Goal: Task Accomplishment & Management: Manage account settings

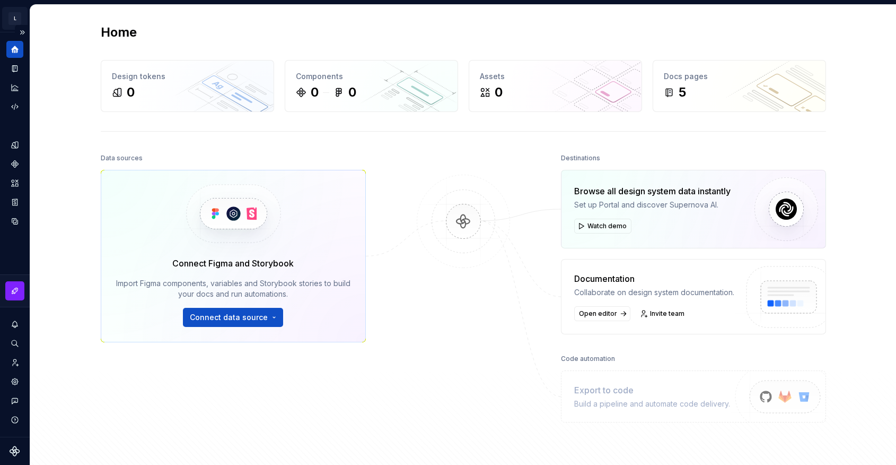
click at [18, 19] on html "L My Design System 영 Design system data Home Design tokens 0 Components 0 0 Ass…" at bounding box center [448, 232] width 896 height 465
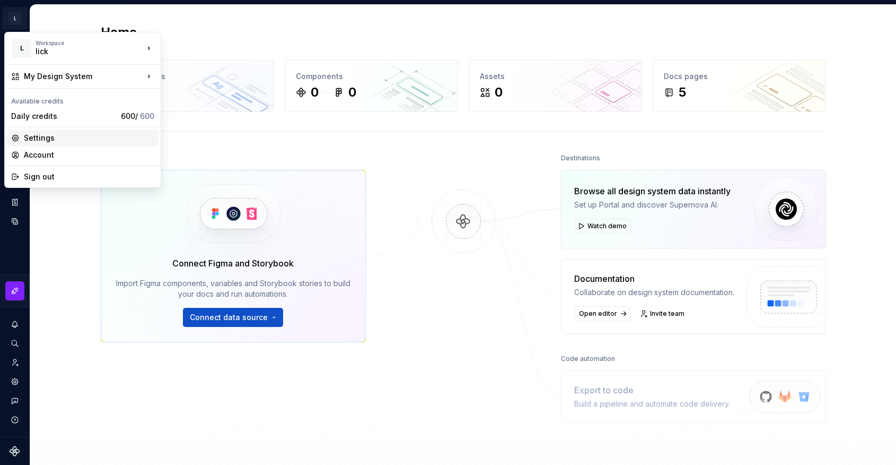
click at [95, 132] on div "Settings" at bounding box center [83, 137] width 152 height 17
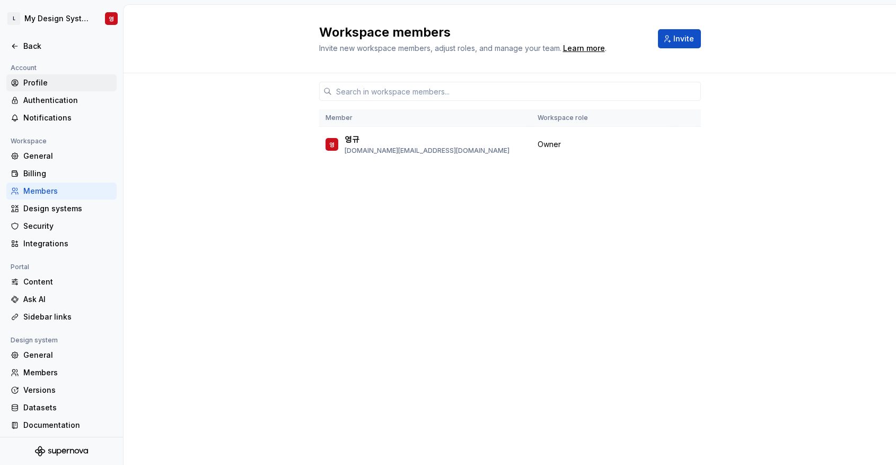
click at [47, 85] on div "Profile" at bounding box center [67, 82] width 89 height 11
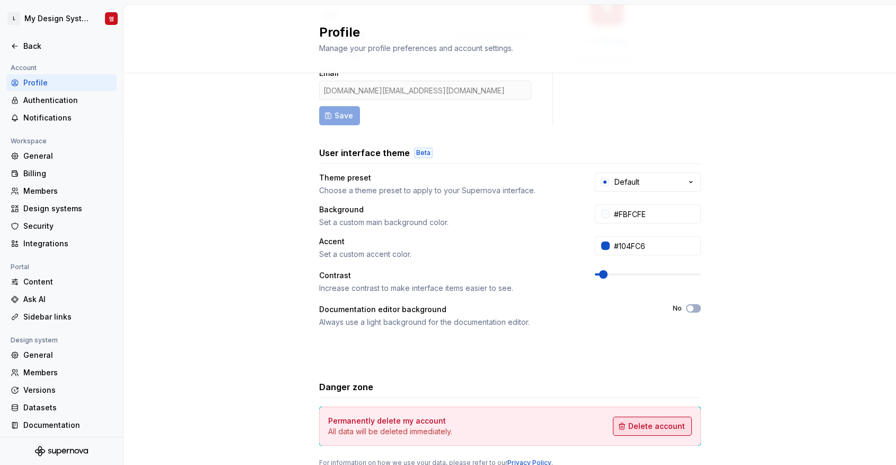
scroll to position [143, 0]
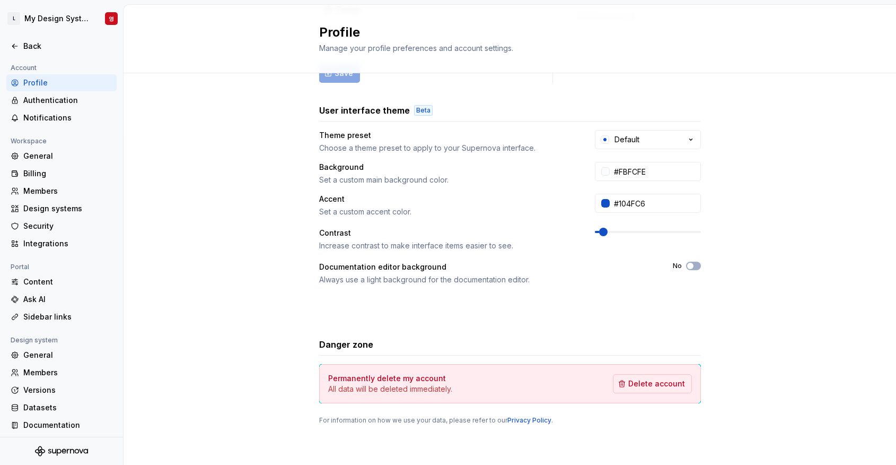
click at [665, 399] on div "Permanently delete my account All data will be deleted immediately. Delete acco…" at bounding box center [510, 383] width 382 height 39
click at [656, 379] on span "Delete account" at bounding box center [656, 383] width 57 height 11
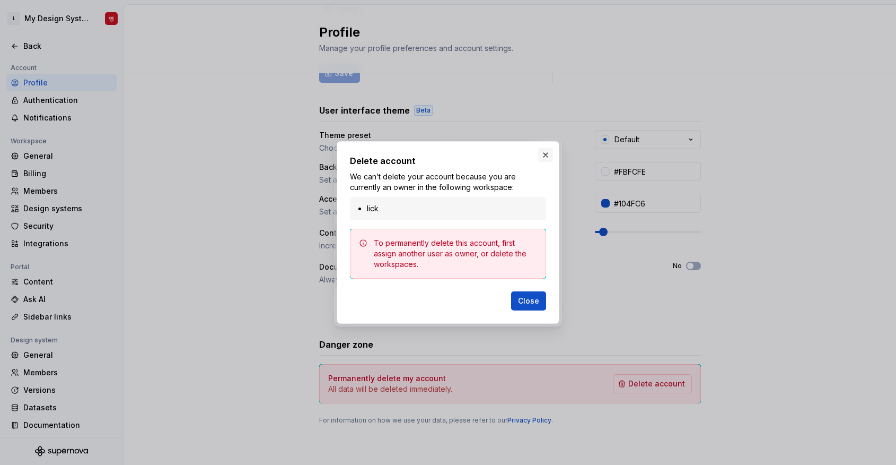
click at [547, 147] on button "button" at bounding box center [545, 154] width 15 height 15
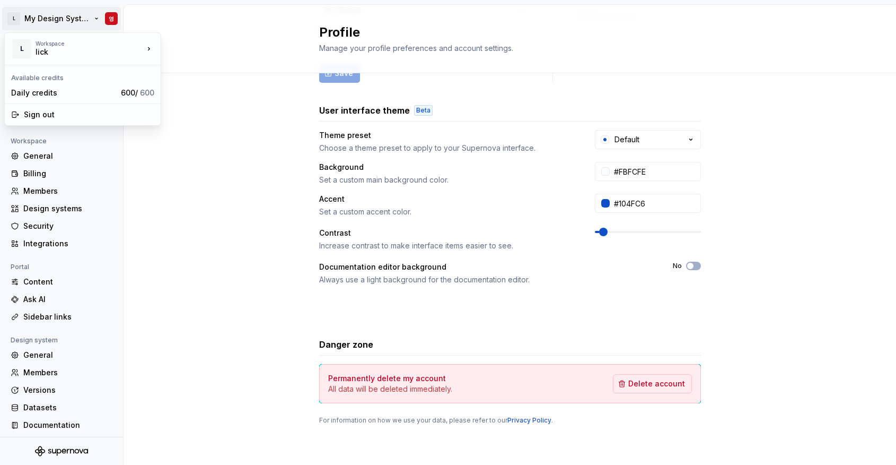
click at [22, 19] on html "L My Design System 영 Back Account Profile Authentication Notifications Workspac…" at bounding box center [448, 232] width 896 height 465
click at [43, 52] on div "lick" at bounding box center [81, 52] width 90 height 11
click at [101, 49] on div "lick" at bounding box center [81, 52] width 90 height 11
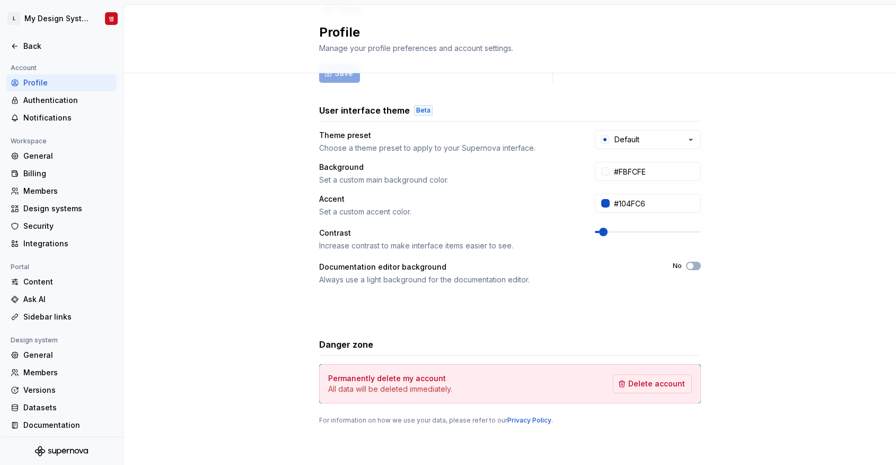
click at [163, 168] on html "L My Design System 영 Back Account Profile Authentication Notifications Workspac…" at bounding box center [448, 232] width 896 height 465
click at [45, 155] on div "General" at bounding box center [67, 156] width 89 height 11
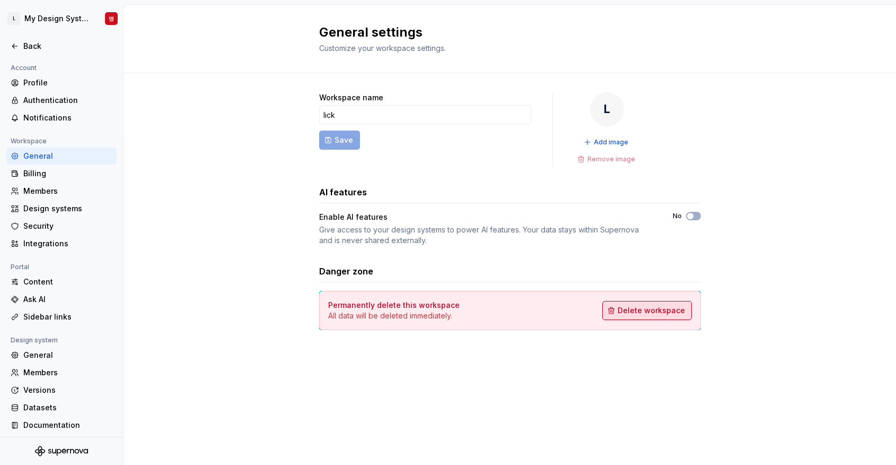
click at [645, 310] on span "Delete workspace" at bounding box center [651, 310] width 67 height 11
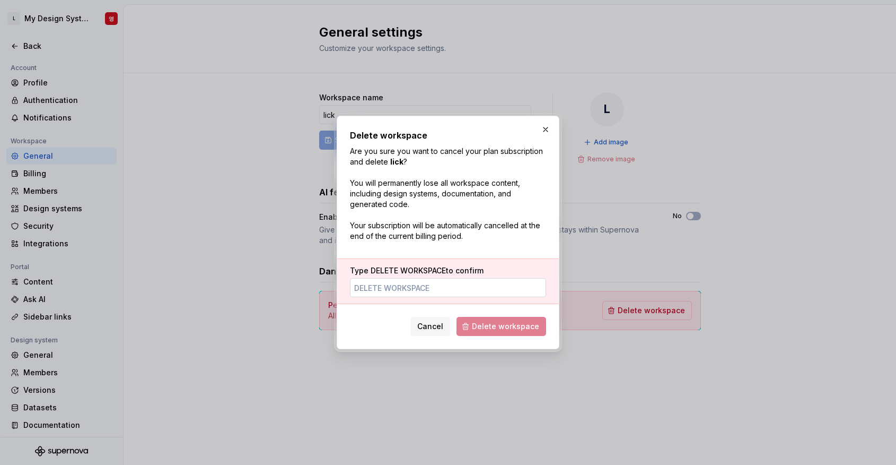
click at [500, 289] on input "Type DELETE WORKSPACE to confirm" at bounding box center [448, 287] width 196 height 19
type input "delete workspace"
click at [497, 325] on span "Delete workspace" at bounding box center [505, 326] width 67 height 11
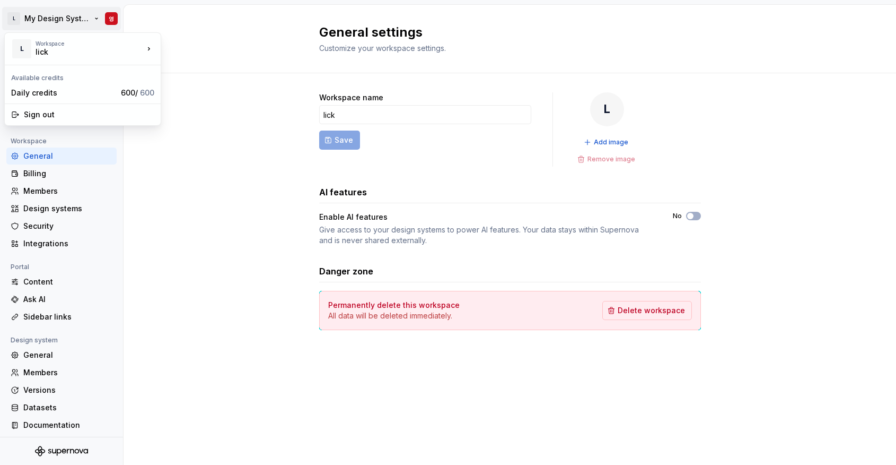
click at [109, 16] on html "L My Design System 영 Back Account Profile Authentication Notifications Workspac…" at bounding box center [448, 232] width 896 height 465
click at [109, 17] on html "L My Design System 영 Back Account Profile Authentication Notifications Workspac…" at bounding box center [448, 232] width 896 height 465
click at [167, 174] on html "L My Design System 영 Back Account Profile Authentication Notifications Workspac…" at bounding box center [448, 232] width 896 height 465
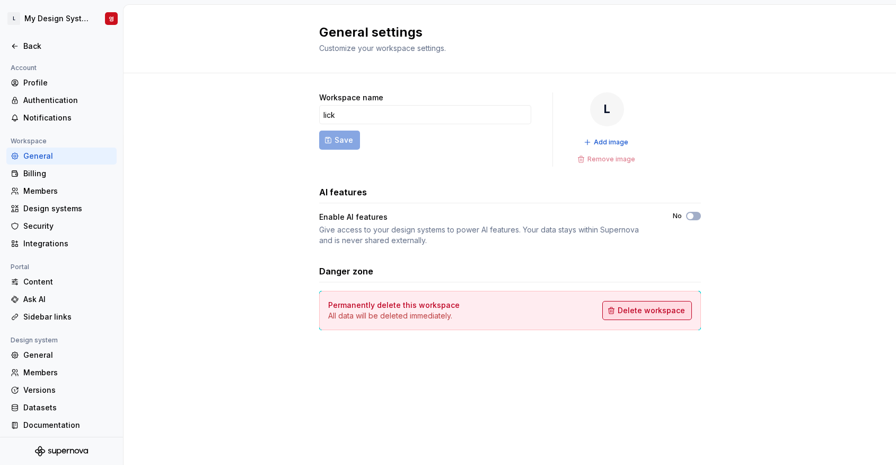
click at [623, 319] on button "Delete workspace" at bounding box center [647, 310] width 90 height 19
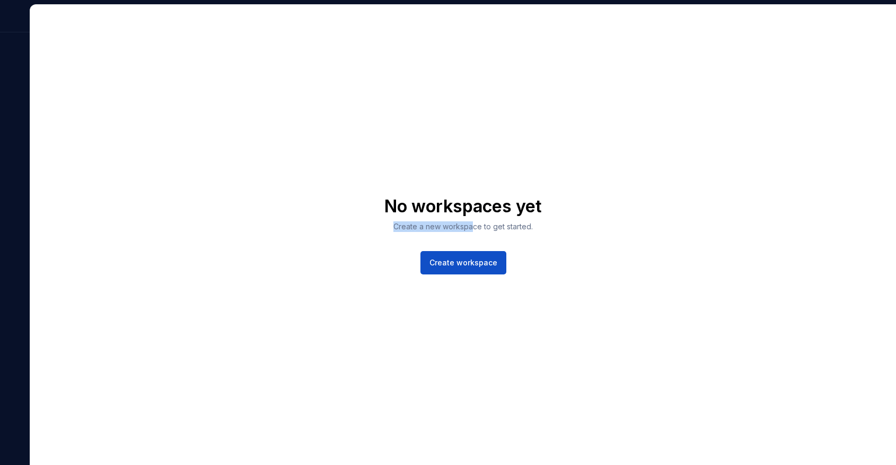
drag, startPoint x: 475, startPoint y: 227, endPoint x: 556, endPoint y: 224, distance: 81.7
click at [556, 224] on div "No workspaces yet Create a new workspace to get started. Create workspace" at bounding box center [463, 235] width 866 height 460
click at [476, 267] on span "Create workspace" at bounding box center [464, 262] width 68 height 11
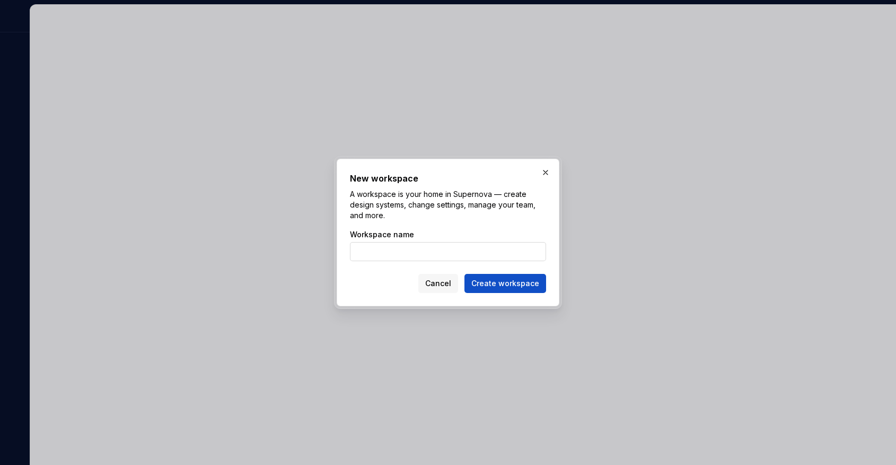
click at [464, 258] on input "Workspace name" at bounding box center [448, 251] width 196 height 19
type input "lich"
click at [465, 274] on button "Create workspace" at bounding box center [506, 283] width 82 height 19
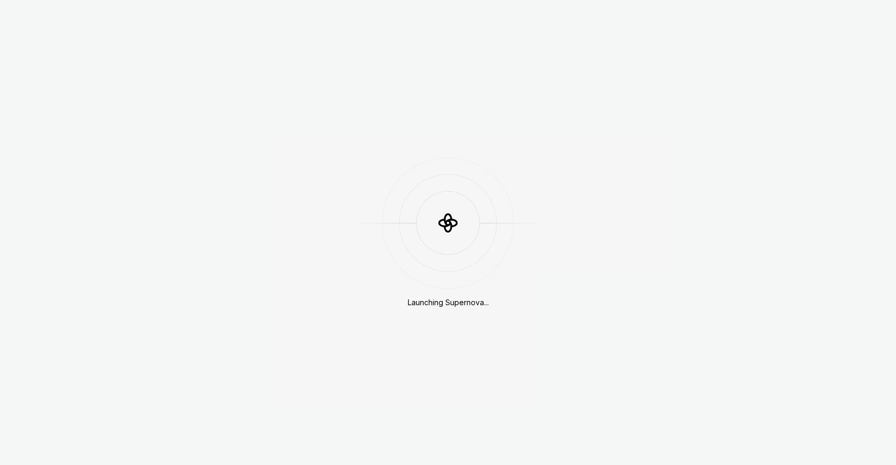
click at [356, 270] on div "Launching Supernova..." at bounding box center [448, 232] width 896 height 465
